Goal: Task Accomplishment & Management: Use online tool/utility

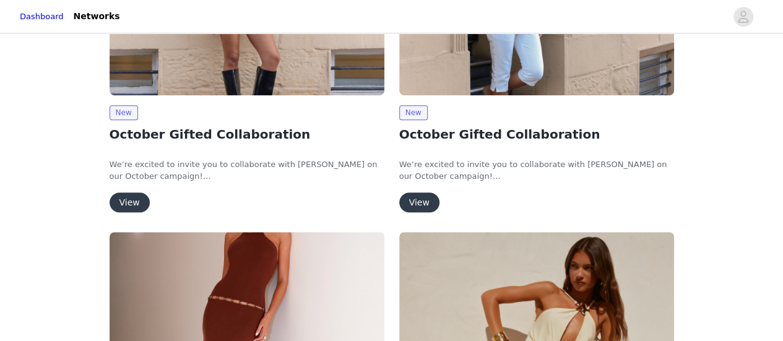
scroll to position [309, 0]
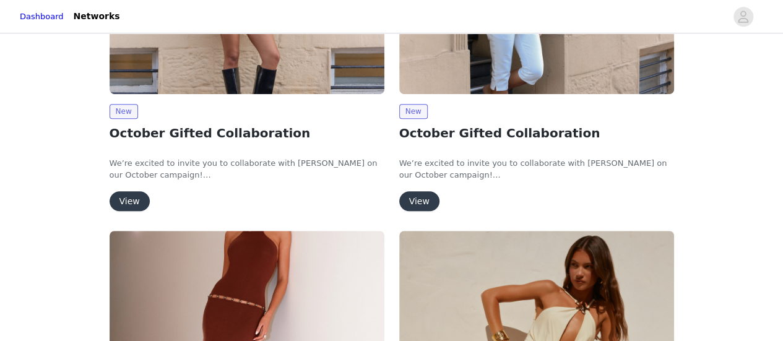
click at [412, 197] on button "View" at bounding box center [419, 201] width 40 height 20
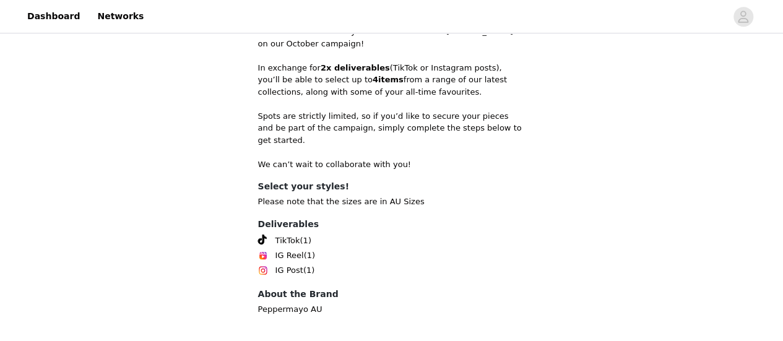
scroll to position [374, 0]
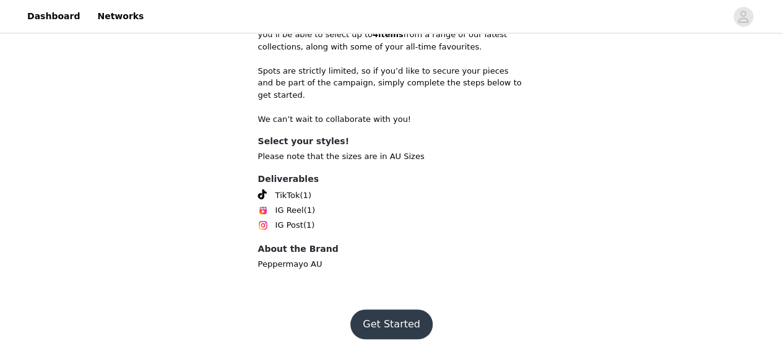
click at [402, 309] on button "Get Started" at bounding box center [391, 324] width 82 height 30
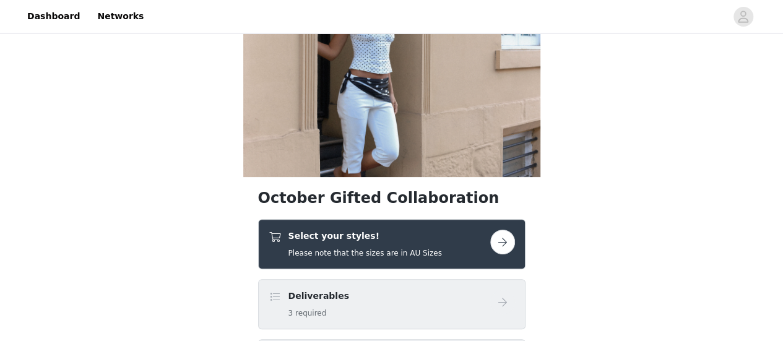
scroll to position [186, 0]
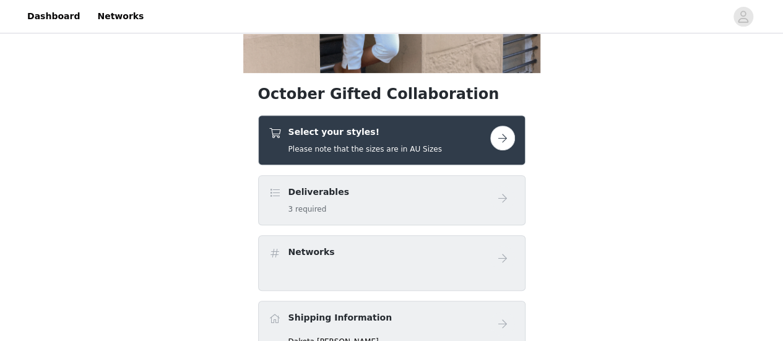
click at [494, 132] on button "button" at bounding box center [502, 138] width 25 height 25
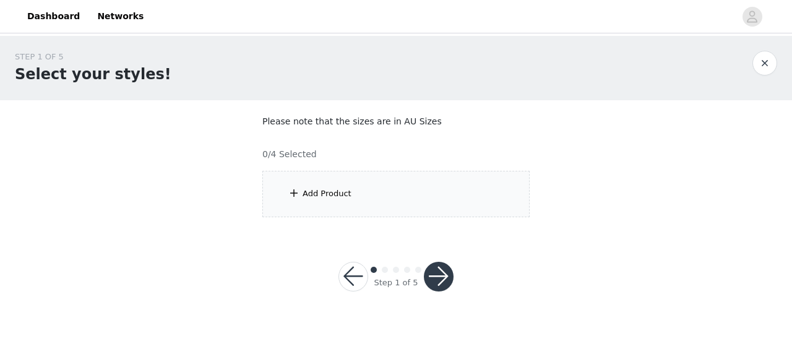
click at [423, 189] on div "Add Product" at bounding box center [395, 194] width 267 height 46
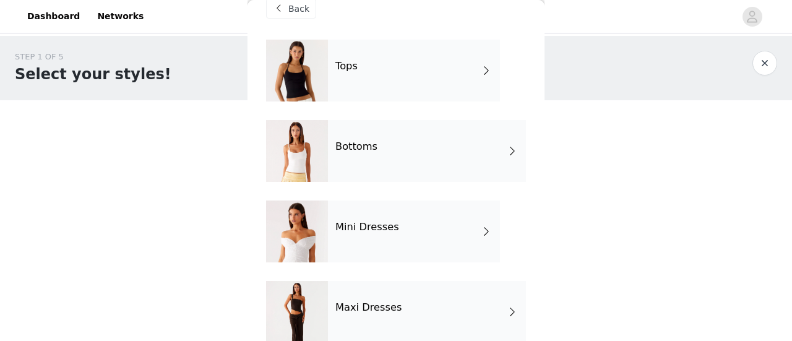
scroll to position [42, 0]
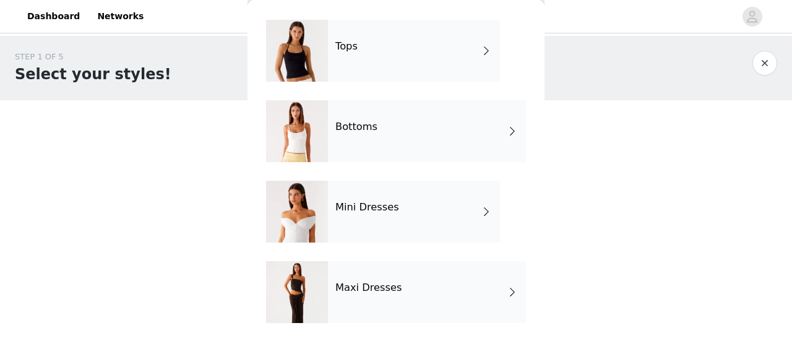
click at [313, 218] on div at bounding box center [297, 212] width 62 height 62
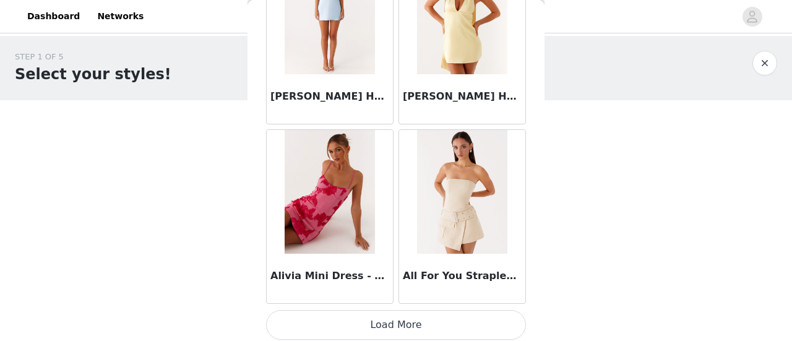
scroll to position [1549, 0]
click at [436, 329] on button "Load More" at bounding box center [396, 324] width 260 height 30
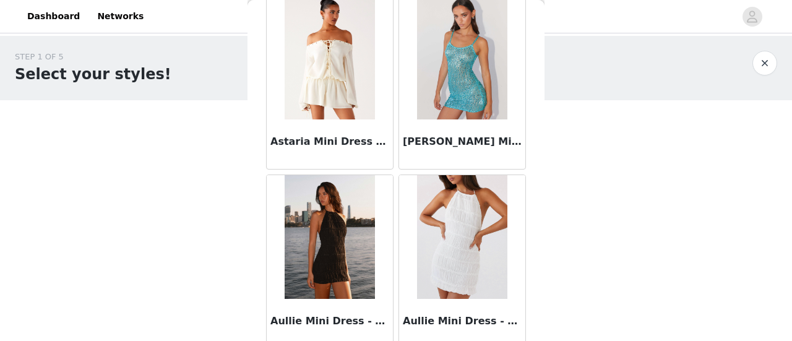
scroll to position [3339, 0]
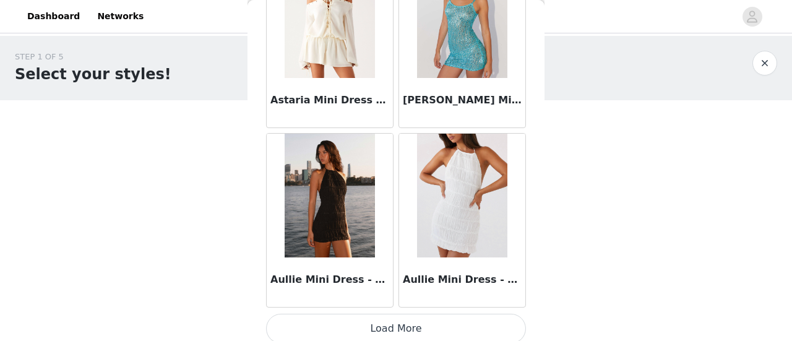
click at [394, 314] on button "Load More" at bounding box center [396, 329] width 260 height 30
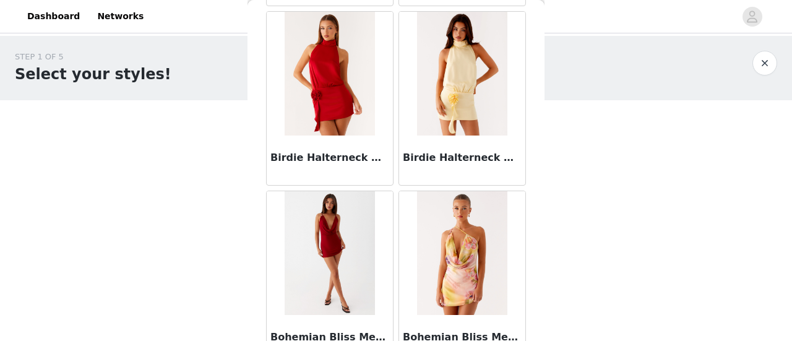
scroll to position [5130, 0]
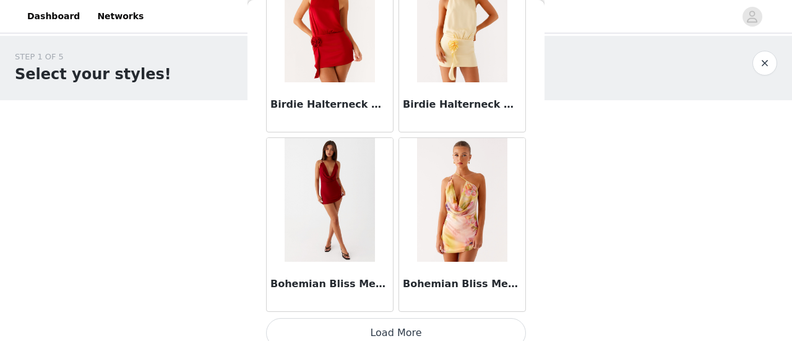
click at [373, 324] on button "Load More" at bounding box center [396, 333] width 260 height 30
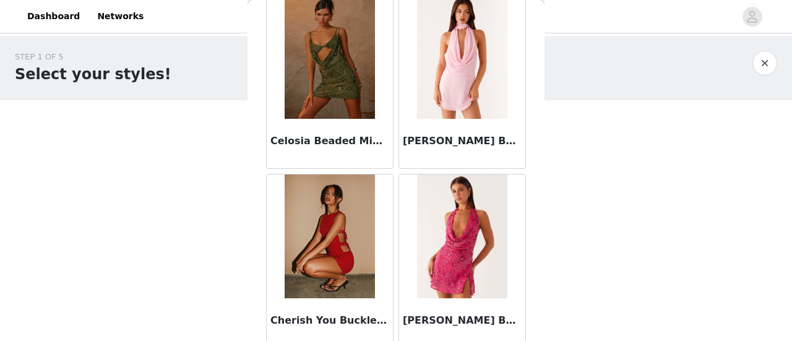
scroll to position [6921, 0]
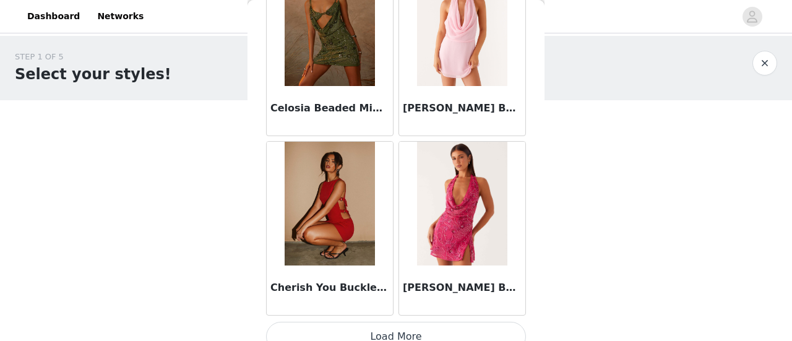
click at [418, 326] on button "Load More" at bounding box center [396, 337] width 260 height 30
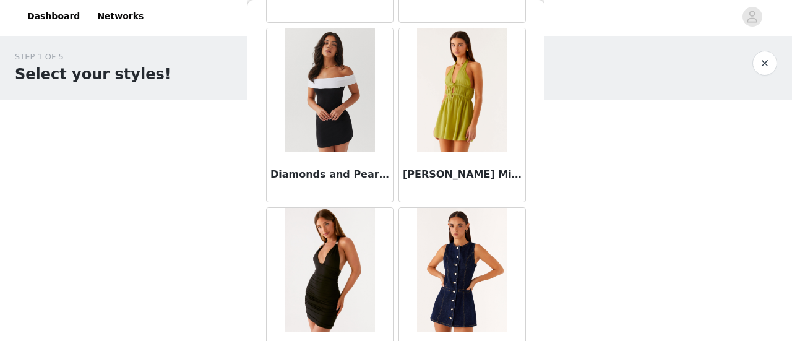
scroll to position [8712, 0]
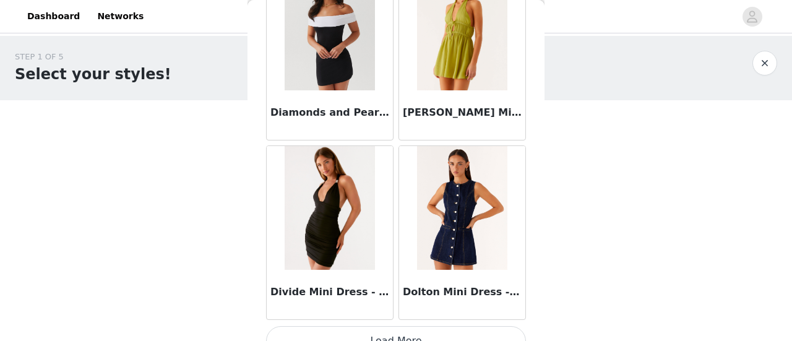
click at [397, 326] on button "Load More" at bounding box center [396, 341] width 260 height 30
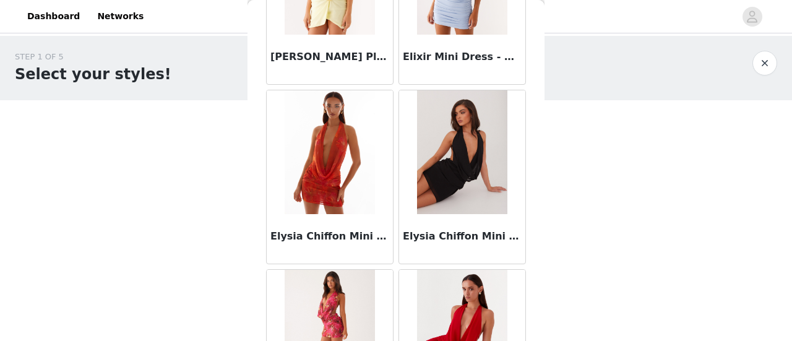
scroll to position [10503, 0]
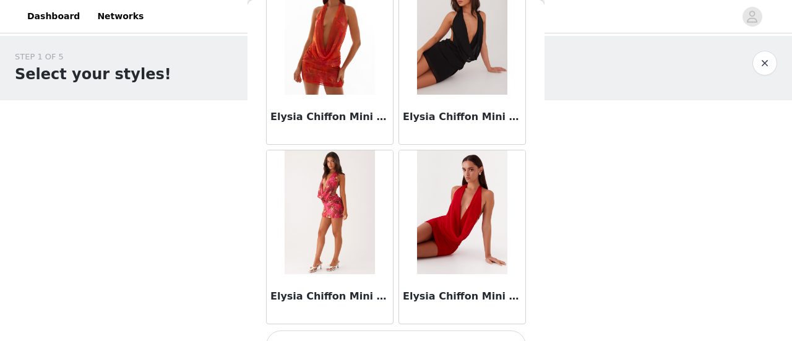
click at [376, 331] on button "Load More" at bounding box center [396, 346] width 260 height 30
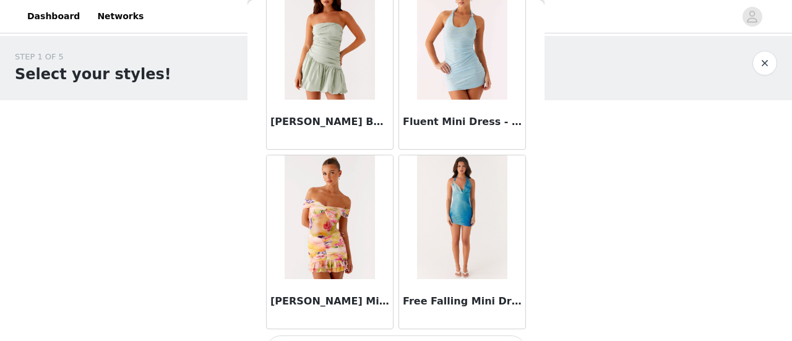
scroll to position [12294, 0]
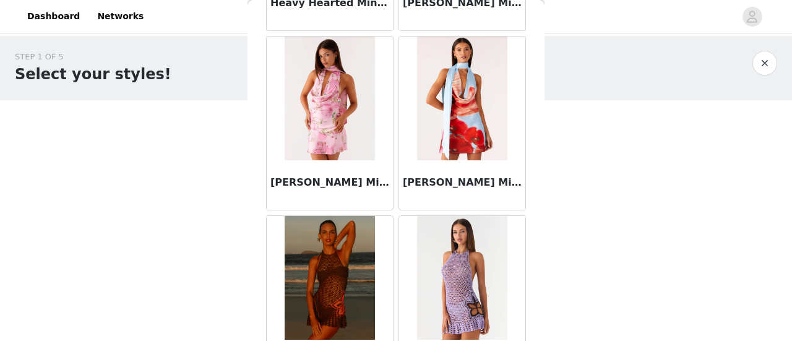
scroll to position [14085, 0]
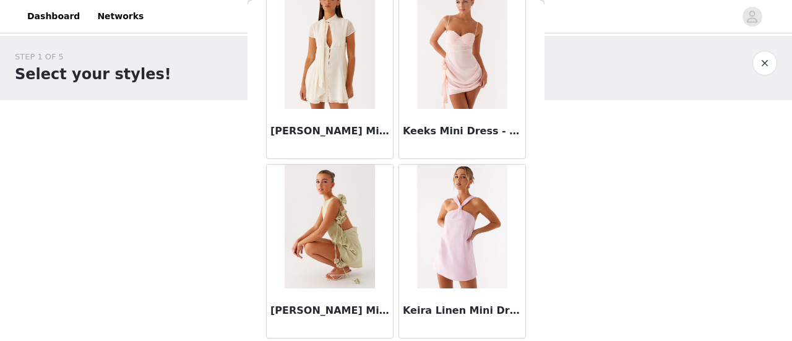
scroll to position [15876, 0]
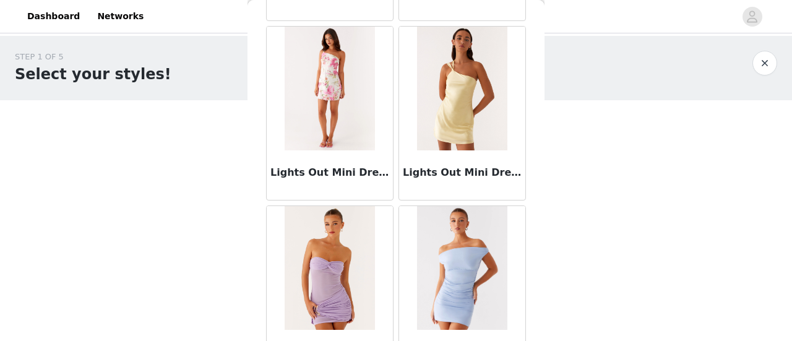
scroll to position [17667, 0]
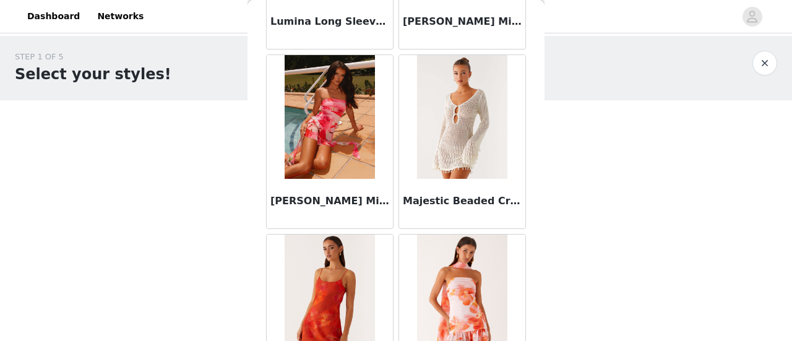
scroll to position [19458, 0]
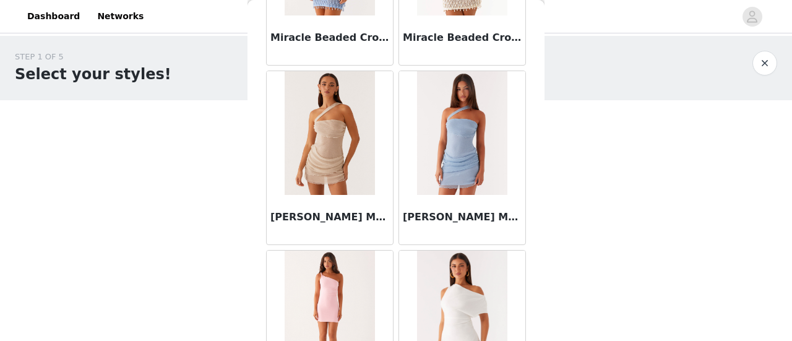
scroll to position [21248, 0]
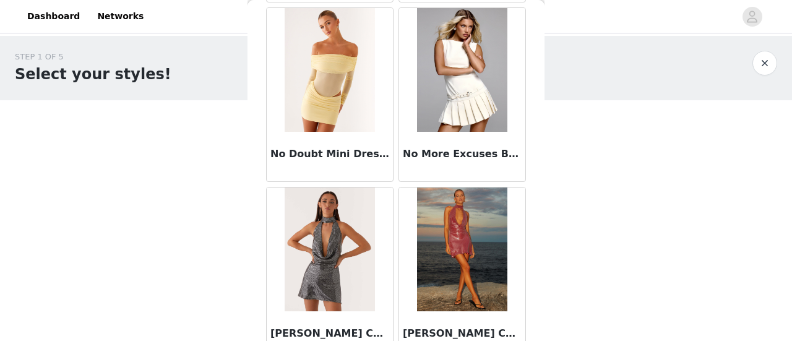
scroll to position [23040, 0]
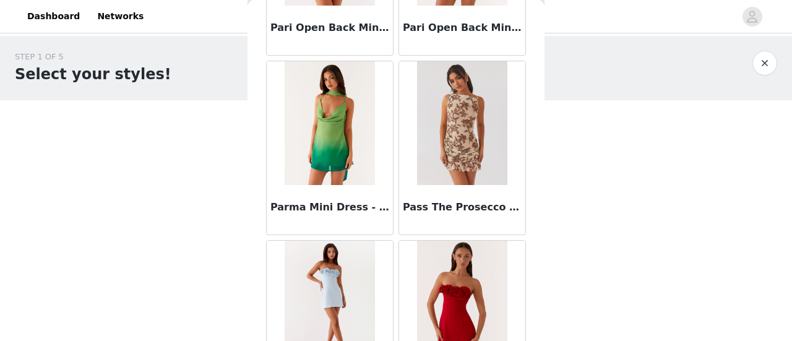
scroll to position [24830, 0]
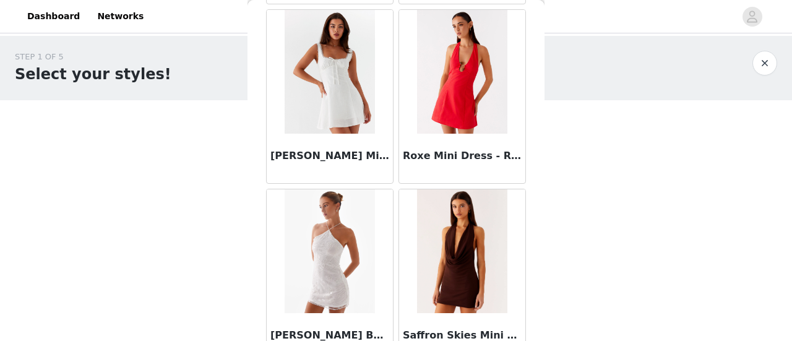
scroll to position [26621, 0]
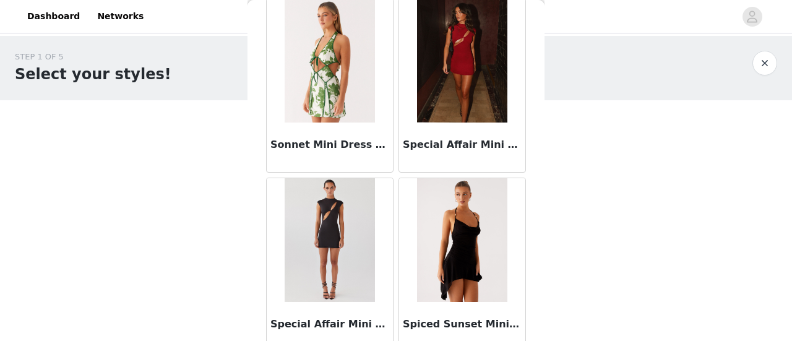
scroll to position [28412, 0]
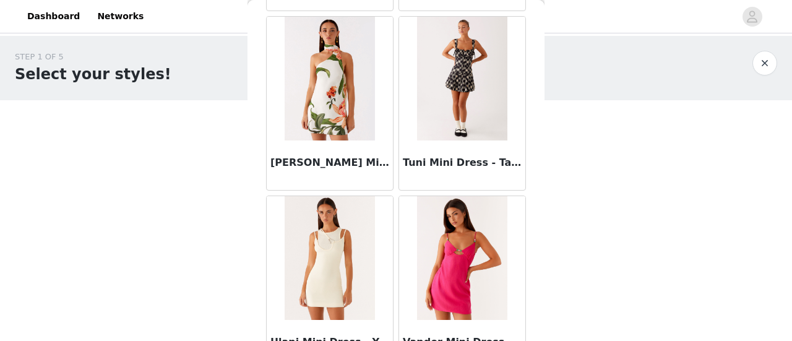
scroll to position [30203, 0]
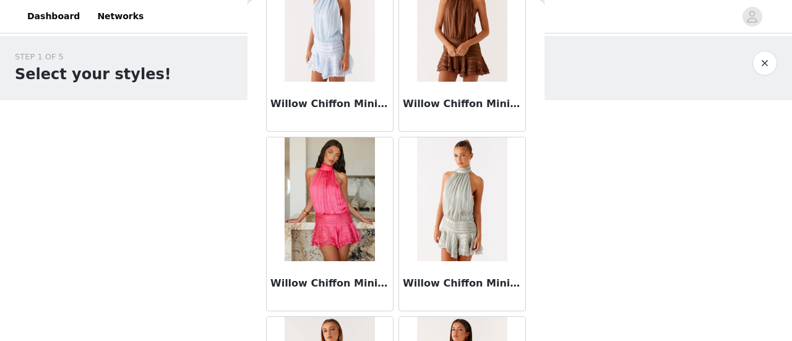
scroll to position [31994, 0]
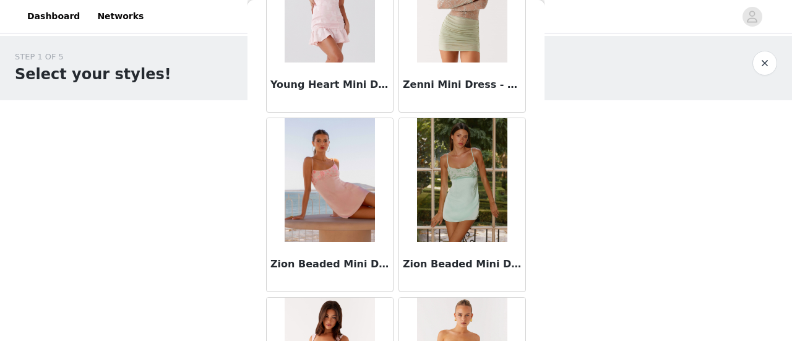
scroll to position [33029, 0]
